Goal: Task Accomplishment & Management: Use online tool/utility

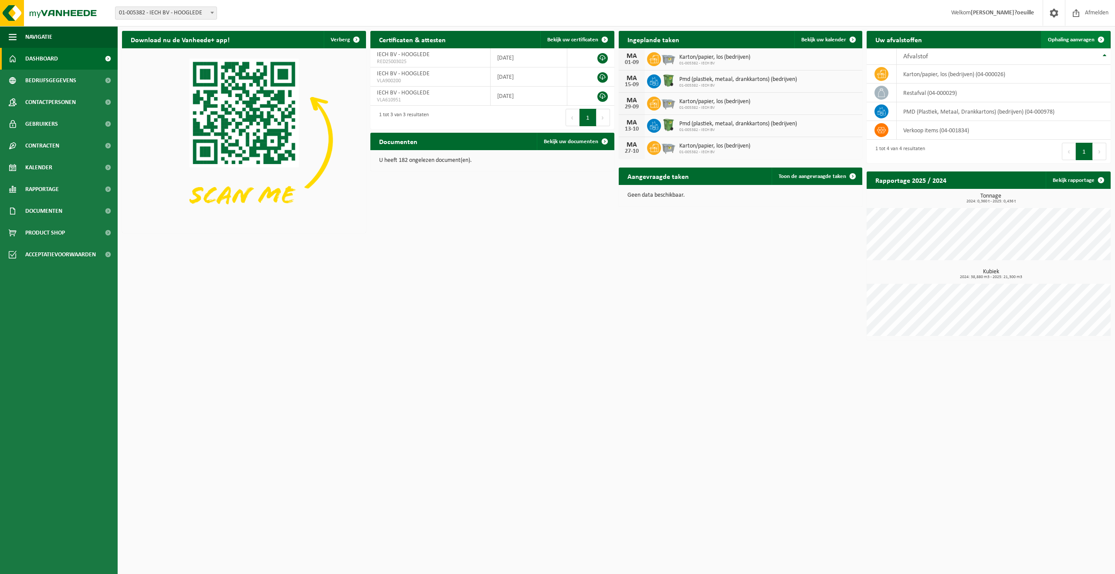
click at [1083, 37] on span "Ophaling aanvragen" at bounding box center [1070, 40] width 47 height 6
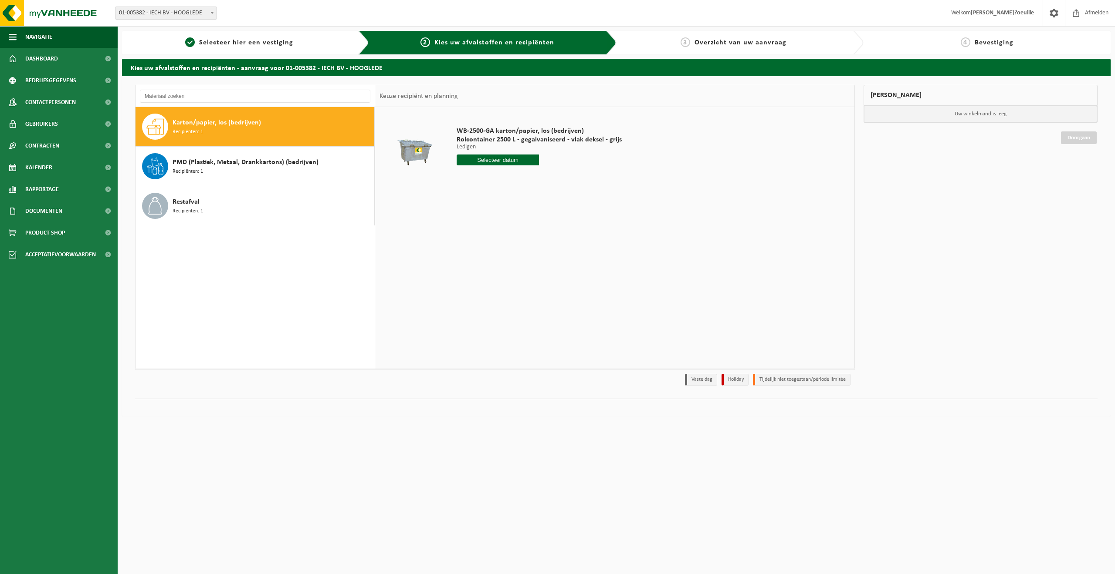
click at [498, 162] on input "text" at bounding box center [497, 160] width 83 height 11
click at [466, 262] on div "25" at bounding box center [464, 265] width 15 height 14
type input "Van [DATE]"
click at [485, 194] on button "In winkelmand" at bounding box center [481, 193] width 48 height 14
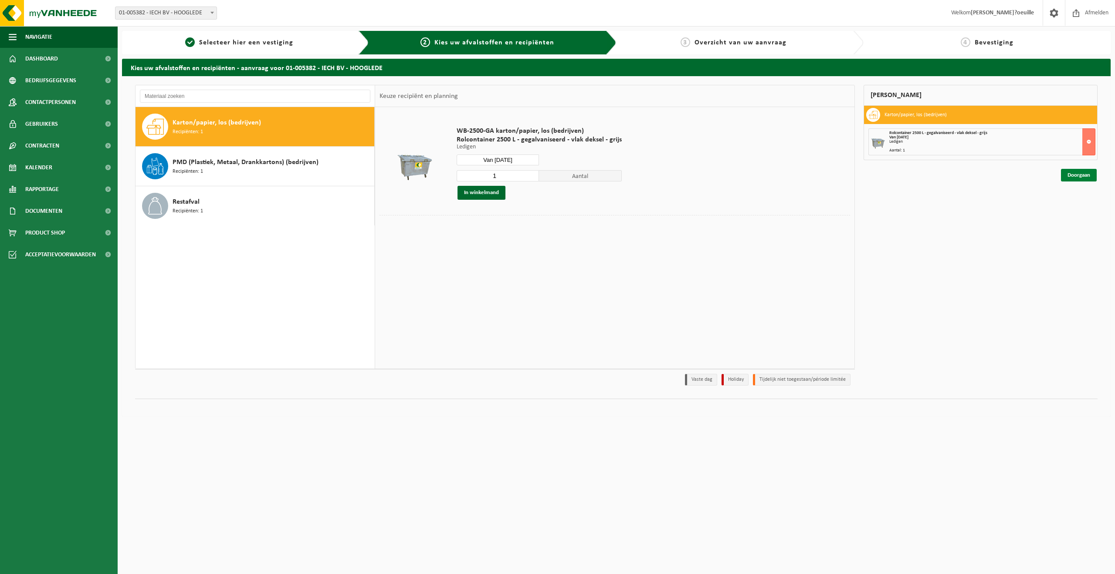
click at [1095, 175] on link "Doorgaan" at bounding box center [1079, 175] width 36 height 13
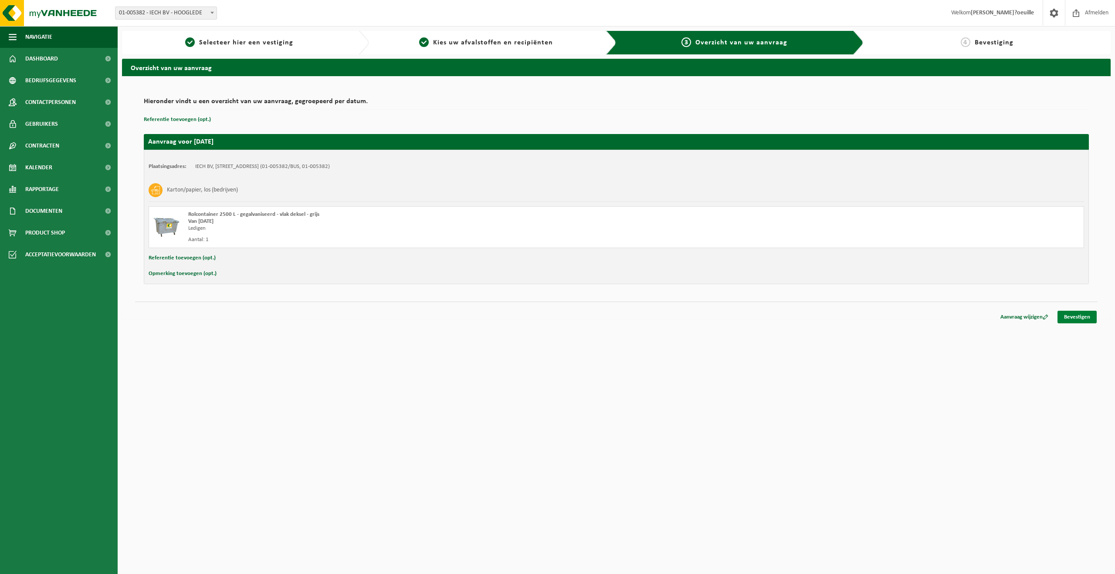
click at [1088, 318] on link "Bevestigen" at bounding box center [1076, 317] width 39 height 13
